Goal: Use online tool/utility: Utilize a website feature to perform a specific function

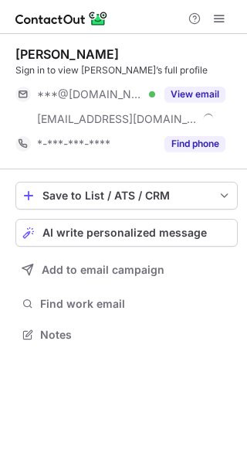
scroll to position [324, 247]
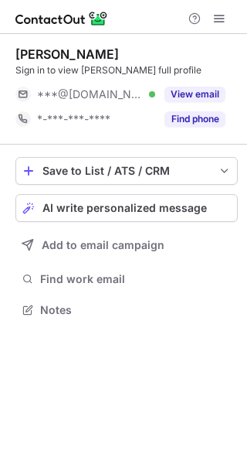
scroll to position [299, 247]
click at [90, 196] on button "AI write personalized message" at bounding box center [126, 208] width 223 height 28
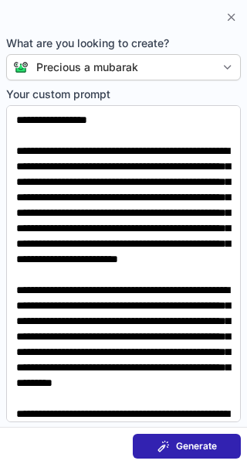
click at [170, 434] on button "Generate" at bounding box center [187, 446] width 108 height 25
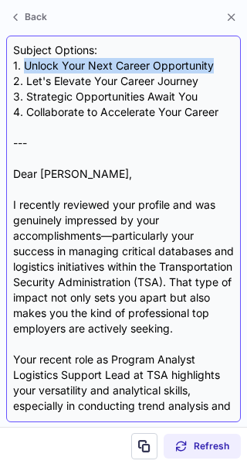
drag, startPoint x: 23, startPoint y: 63, endPoint x: 239, endPoint y: 70, distance: 215.9
click at [239, 70] on div "Subject Options: 1. Unlock Your Next Career Opportunity 2. Let's Elevate Your C…" at bounding box center [123, 229] width 235 height 387
copy div "Unlock Your Next Career Opportunity"
click at [239, 70] on div "Subject Options: 1. Unlock Your Next Career Opportunity 2. Let's Elevate Your C…" at bounding box center [123, 229] width 235 height 387
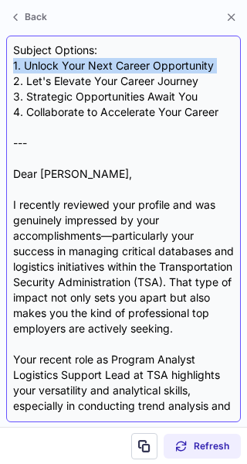
click at [217, 62] on div "Subject Options: 1. Unlock Your Next Career Opportunity 2. Let's Elevate Your C…" at bounding box center [123, 229] width 221 height 373
drag, startPoint x: 217, startPoint y: 62, endPoint x: 27, endPoint y: 67, distance: 189.5
click at [27, 67] on div "Subject Options: 1. Unlock Your Next Career Opportunity 2. Let's Elevate Your C…" at bounding box center [123, 229] width 221 height 373
copy div "Unlock Your Next Career Opportunity"
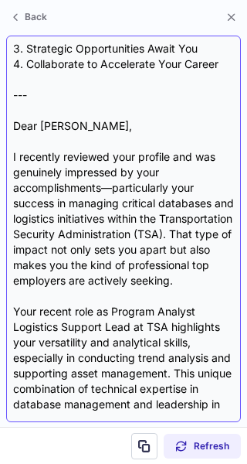
click at [90, 206] on div "Subject Options: 1. Unlock Your Next Career Opportunity 2. Let's Elevate Your C…" at bounding box center [123, 229] width 221 height 373
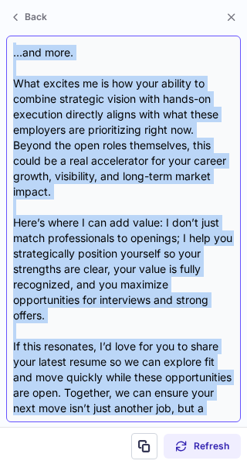
scroll to position [1050, 0]
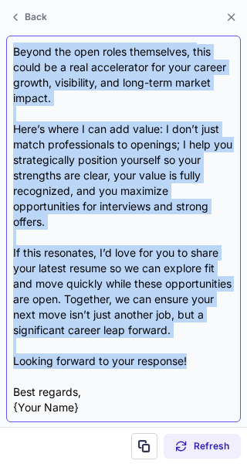
drag, startPoint x: 12, startPoint y: 173, endPoint x: 202, endPoint y: 345, distance: 255.7
click at [202, 345] on div "Subject Options: 1. Unlock Your Next Career Opportunity 2. Let's Elevate Your C…" at bounding box center [123, 229] width 235 height 387
copy div "Lore Ipsumdo, S ametcons adipisci elit seddoei tem inc utlaboree doloremag al e…"
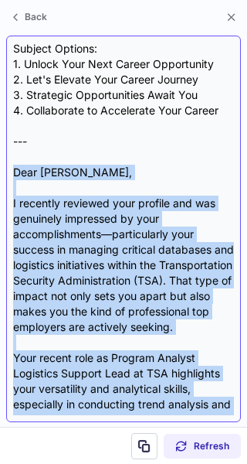
scroll to position [0, 0]
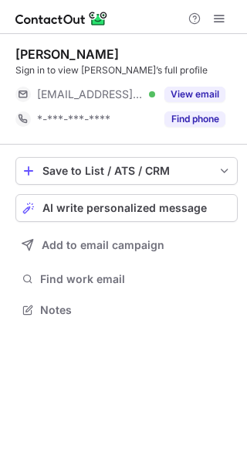
scroll to position [299, 247]
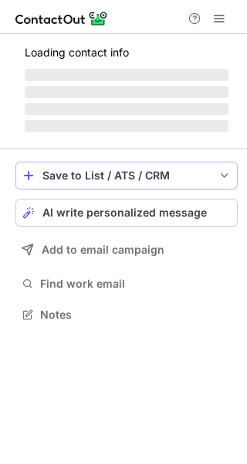
scroll to position [349, 247]
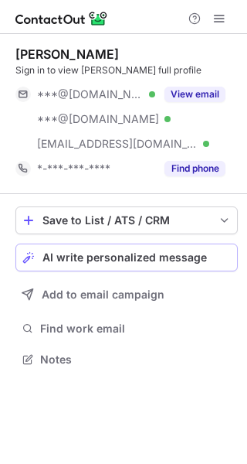
click at [148, 259] on span "AI write personalized message" at bounding box center [125, 257] width 165 height 12
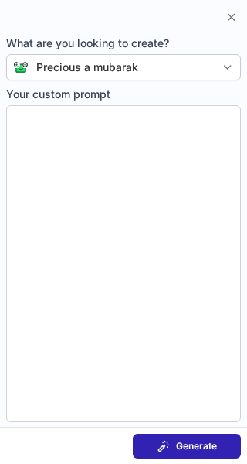
type textarea "**********"
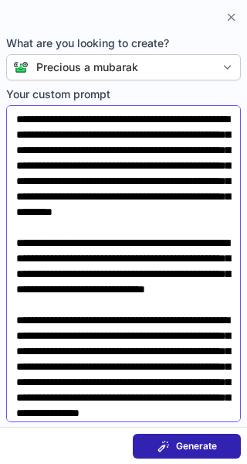
scroll to position [0, 0]
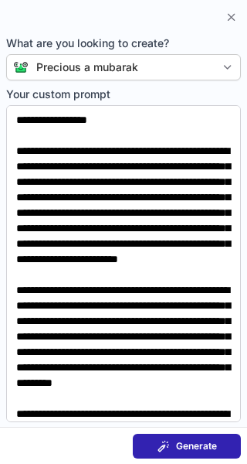
click at [187, 446] on span "Generate" at bounding box center [196, 446] width 41 height 12
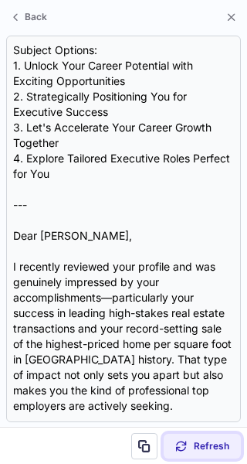
click at [194, 441] on span "Refresh" at bounding box center [212, 446] width 36 height 12
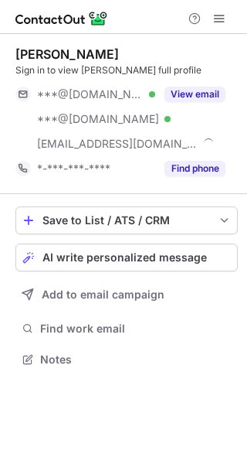
scroll to position [349, 247]
click at [120, 258] on span "AI write personalized message" at bounding box center [125, 257] width 165 height 12
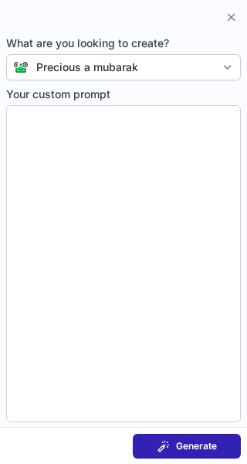
type textarea "**********"
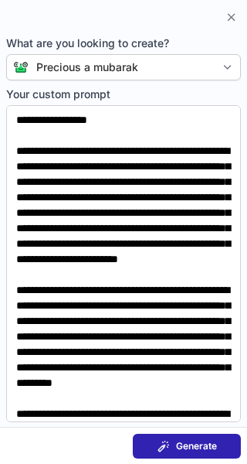
click at [172, 451] on div "Generate" at bounding box center [188, 446] width 60 height 12
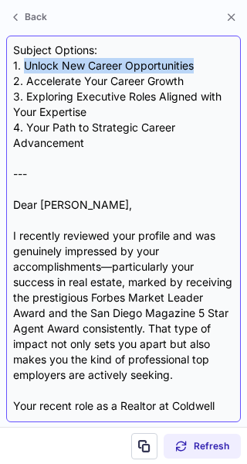
drag, startPoint x: 26, startPoint y: 66, endPoint x: 212, endPoint y: 68, distance: 186.4
click at [212, 68] on div "Subject Options: 1. Unlock New Career Opportunities 2. Accelerate Your Career G…" at bounding box center [123, 229] width 221 height 373
copy div "Unlock New Career Opportunities"
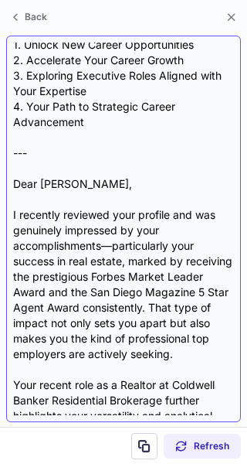
scroll to position [0, 0]
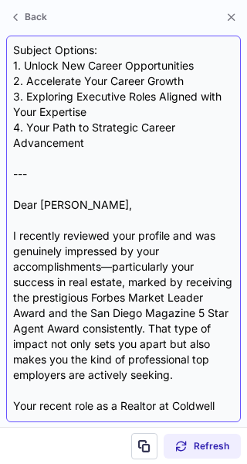
drag, startPoint x: 77, startPoint y: 235, endPoint x: 15, endPoint y: 204, distance: 69.2
click at [15, 204] on div "Subject Options: 1. Unlock New Career Opportunities 2. Accelerate Your Career G…" at bounding box center [123, 229] width 221 height 373
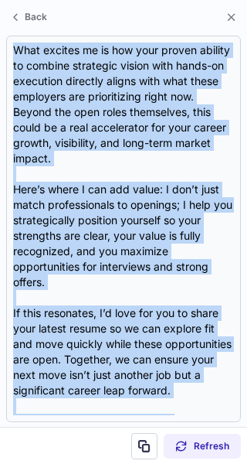
scroll to position [926, 0]
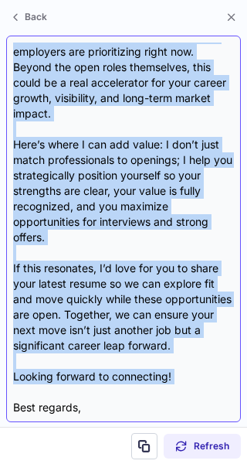
drag, startPoint x: 15, startPoint y: 204, endPoint x: 183, endPoint y: 354, distance: 224.5
click at [183, 354] on div "Subject Options: 1. Unlock New Career Opportunities 2. Accelerate Your Career G…" at bounding box center [123, 229] width 221 height 373
copy div "Lore Ipsum, D sitametc adipisci elit seddoei tem inc utlaboree doloremag al eni…"
